Goal: Transaction & Acquisition: Purchase product/service

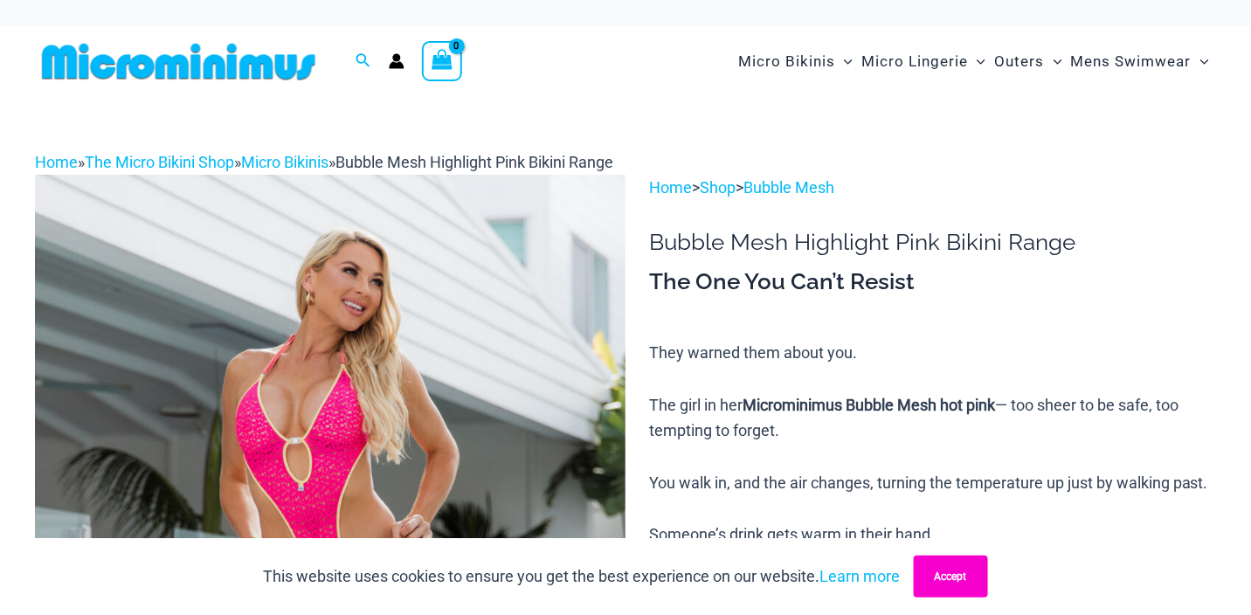
click at [959, 583] on button "Accept" at bounding box center [951, 577] width 74 height 42
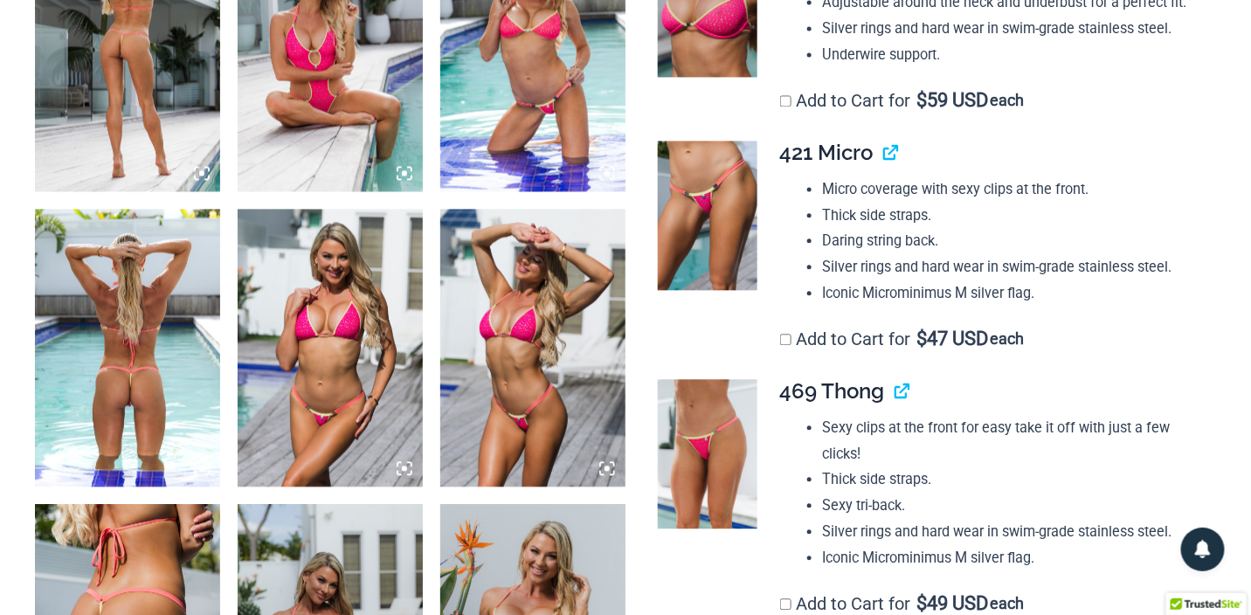
scroll to position [1223, 0]
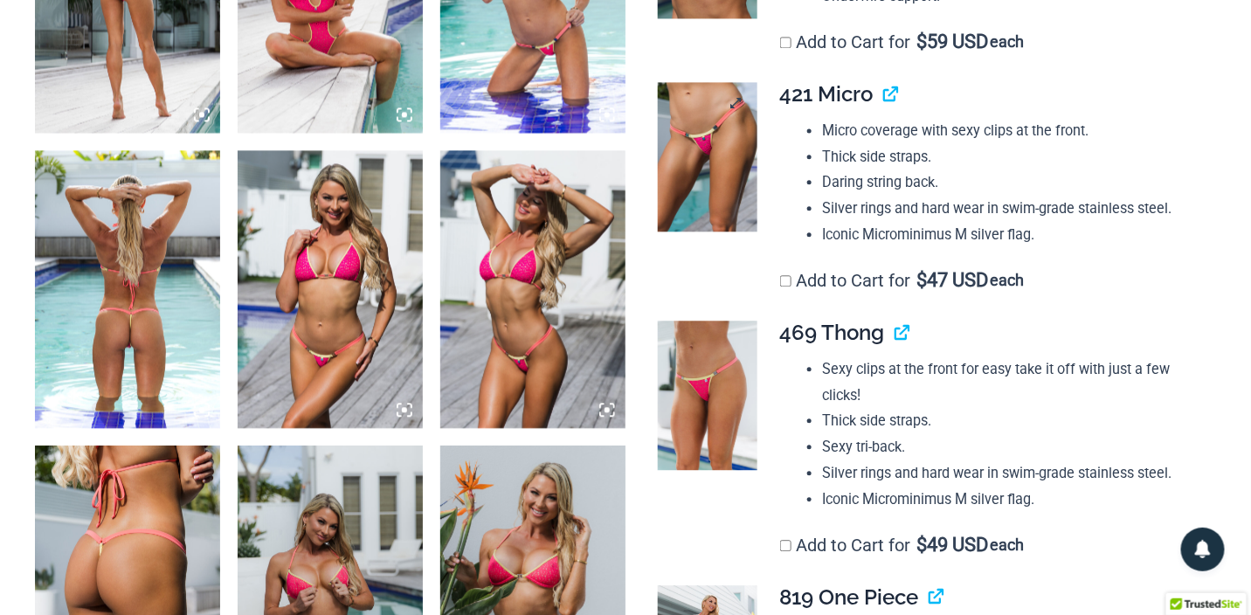
click at [700, 231] on img at bounding box center [708, 156] width 100 height 149
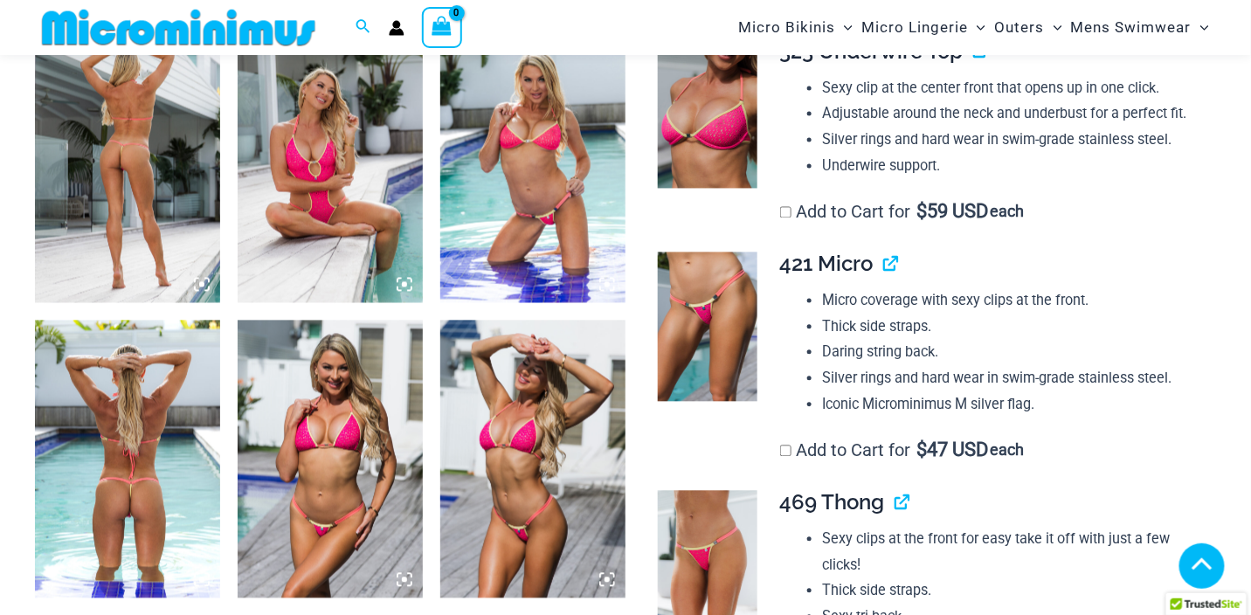
scroll to position [1212, 0]
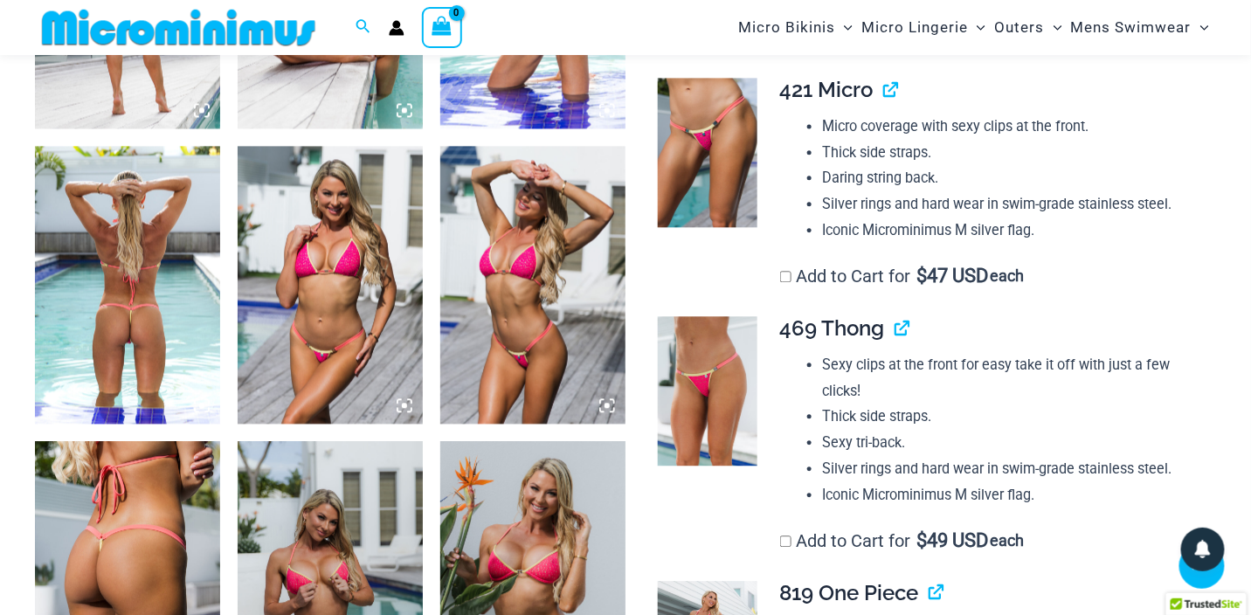
click at [141, 336] on img at bounding box center [127, 285] width 185 height 278
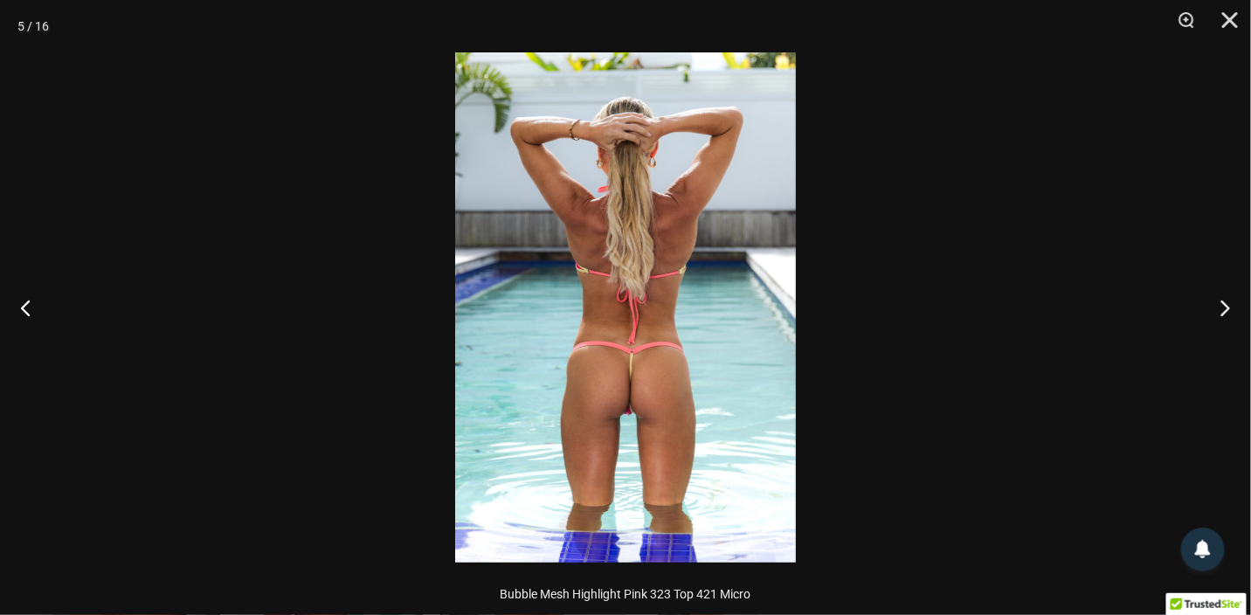
click at [599, 325] on img at bounding box center [625, 307] width 341 height 510
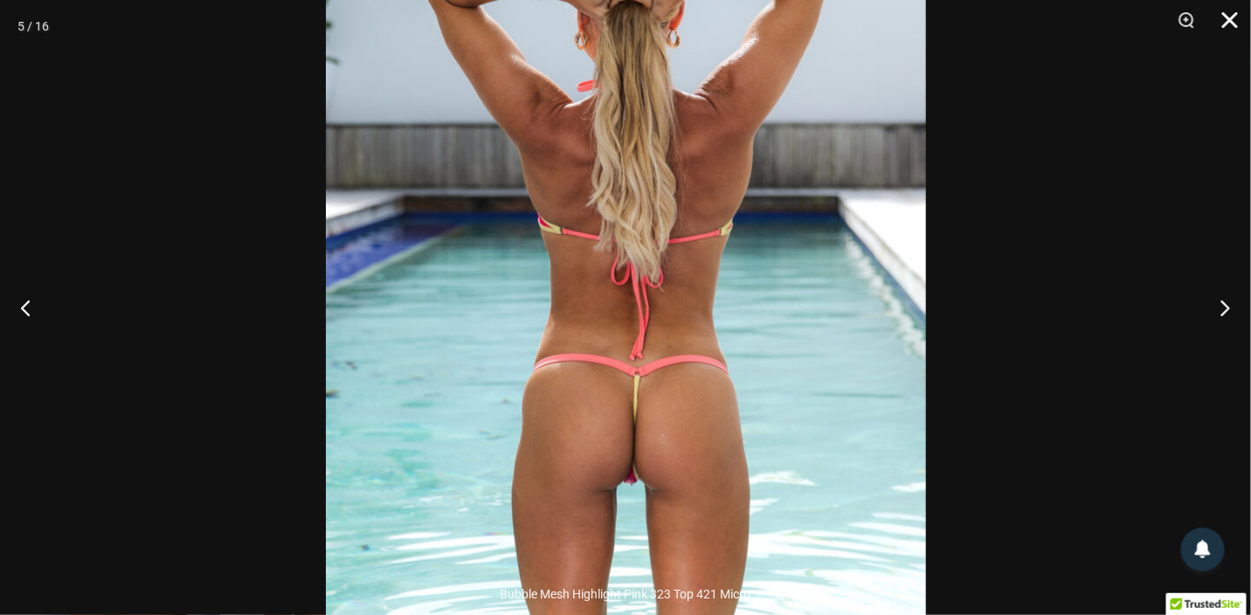
click at [1233, 21] on button "Close" at bounding box center [1224, 26] width 44 height 52
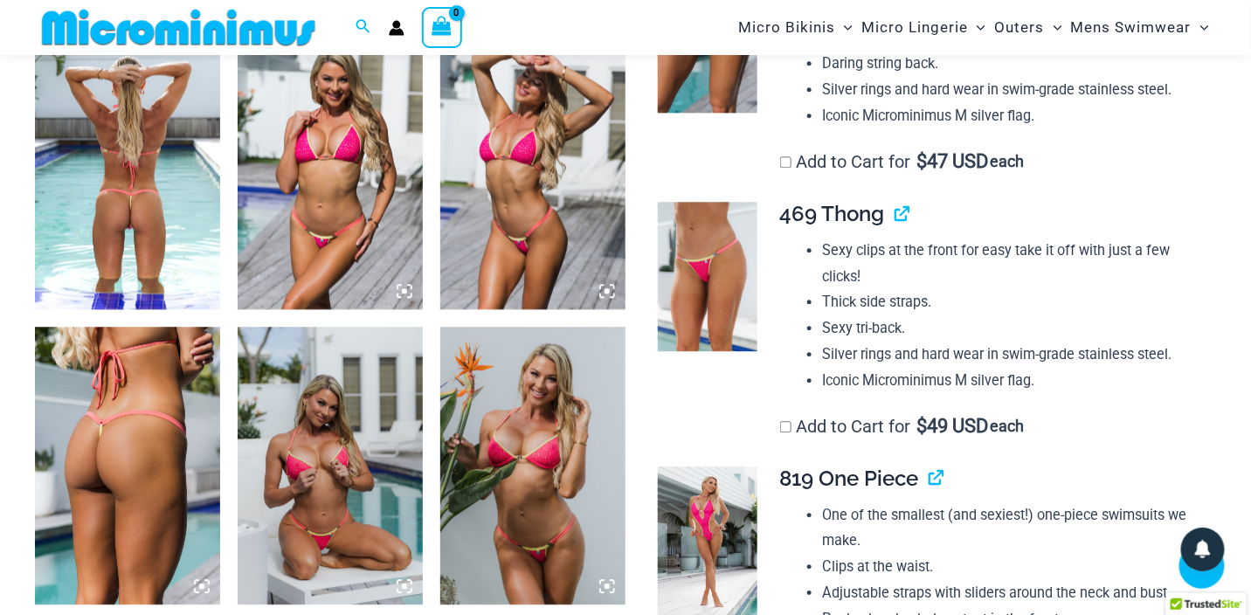
scroll to position [1387, 0]
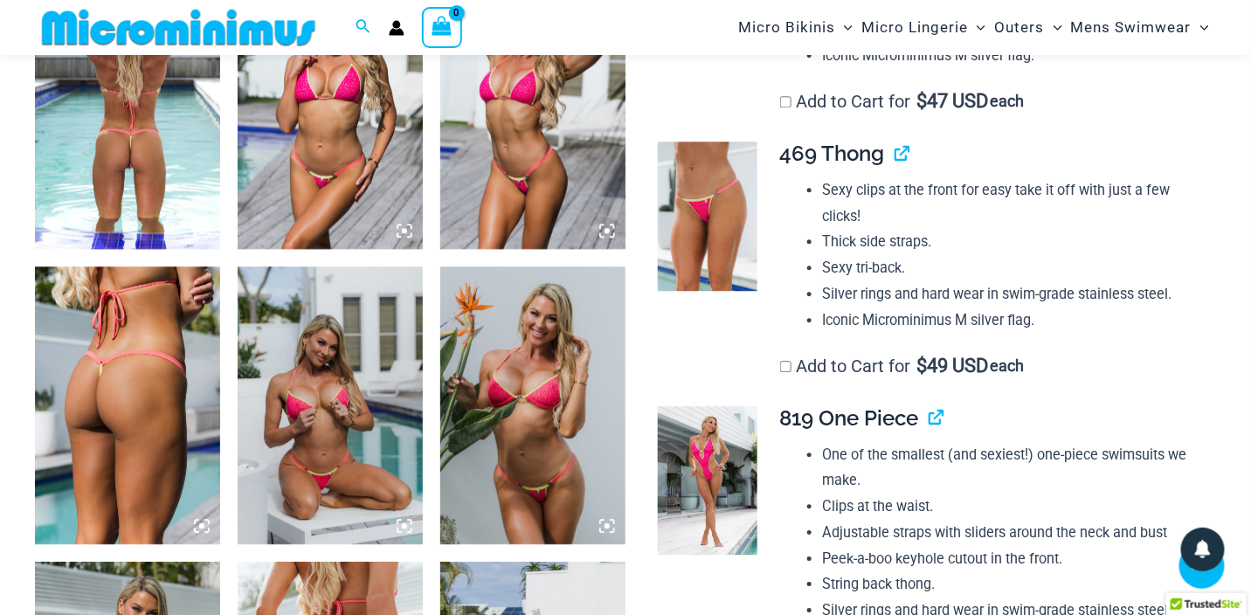
click at [312, 479] on img at bounding box center [330, 405] width 185 height 278
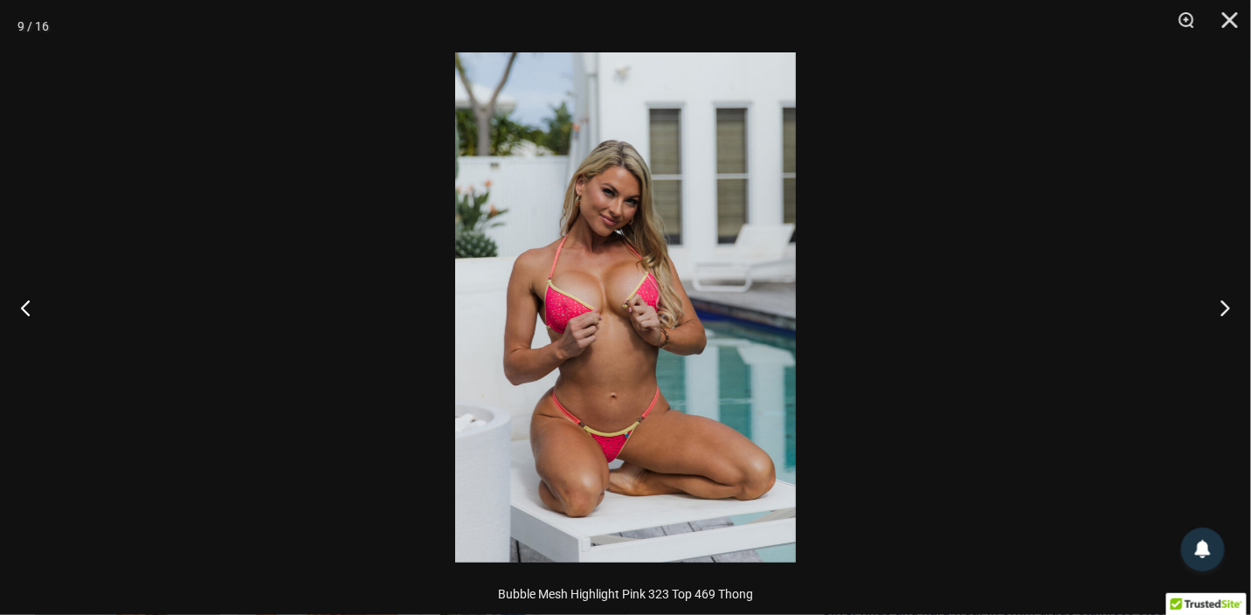
click at [619, 385] on img at bounding box center [625, 307] width 341 height 510
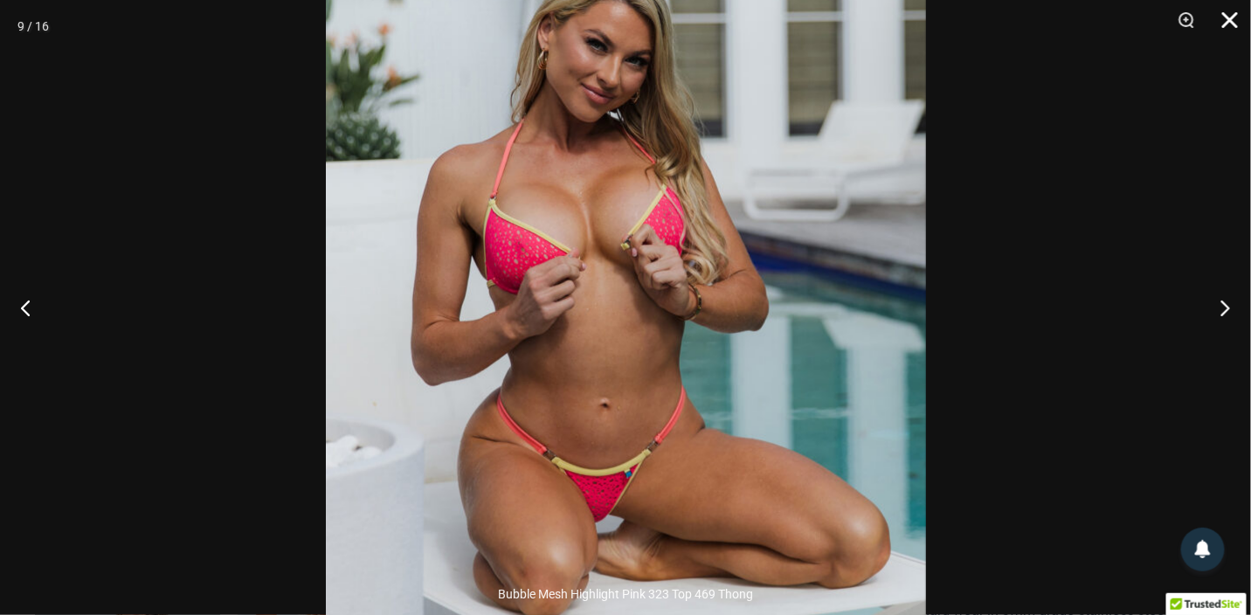
click at [1228, 22] on button "Close" at bounding box center [1224, 26] width 44 height 52
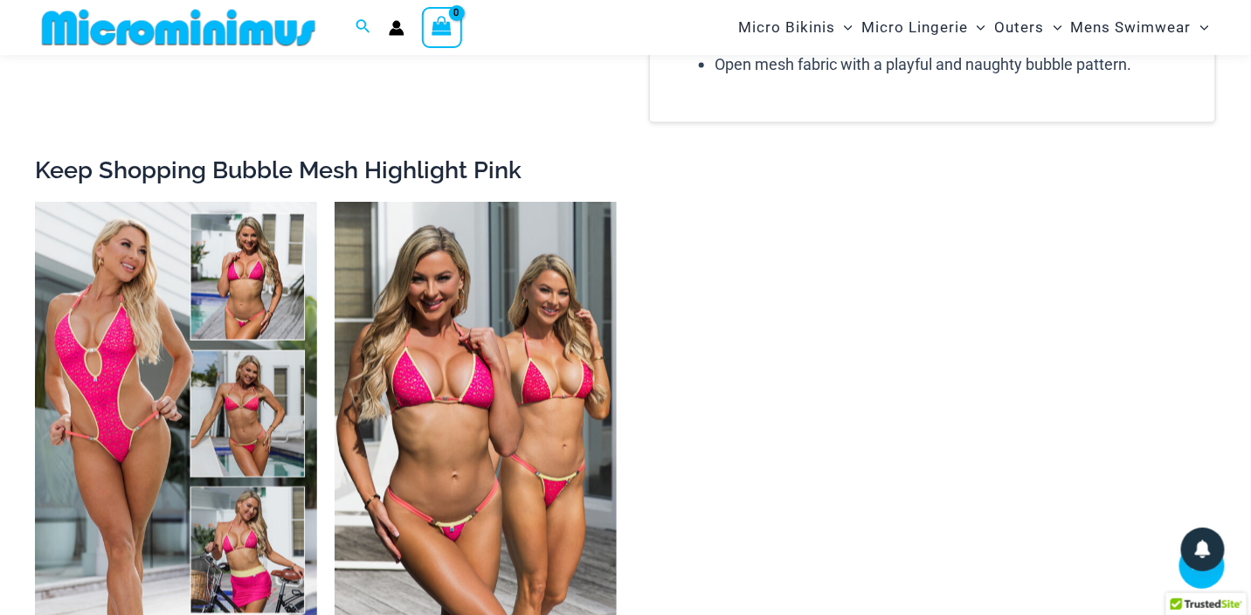
scroll to position [3134, 0]
